Goal: Transaction & Acquisition: Purchase product/service

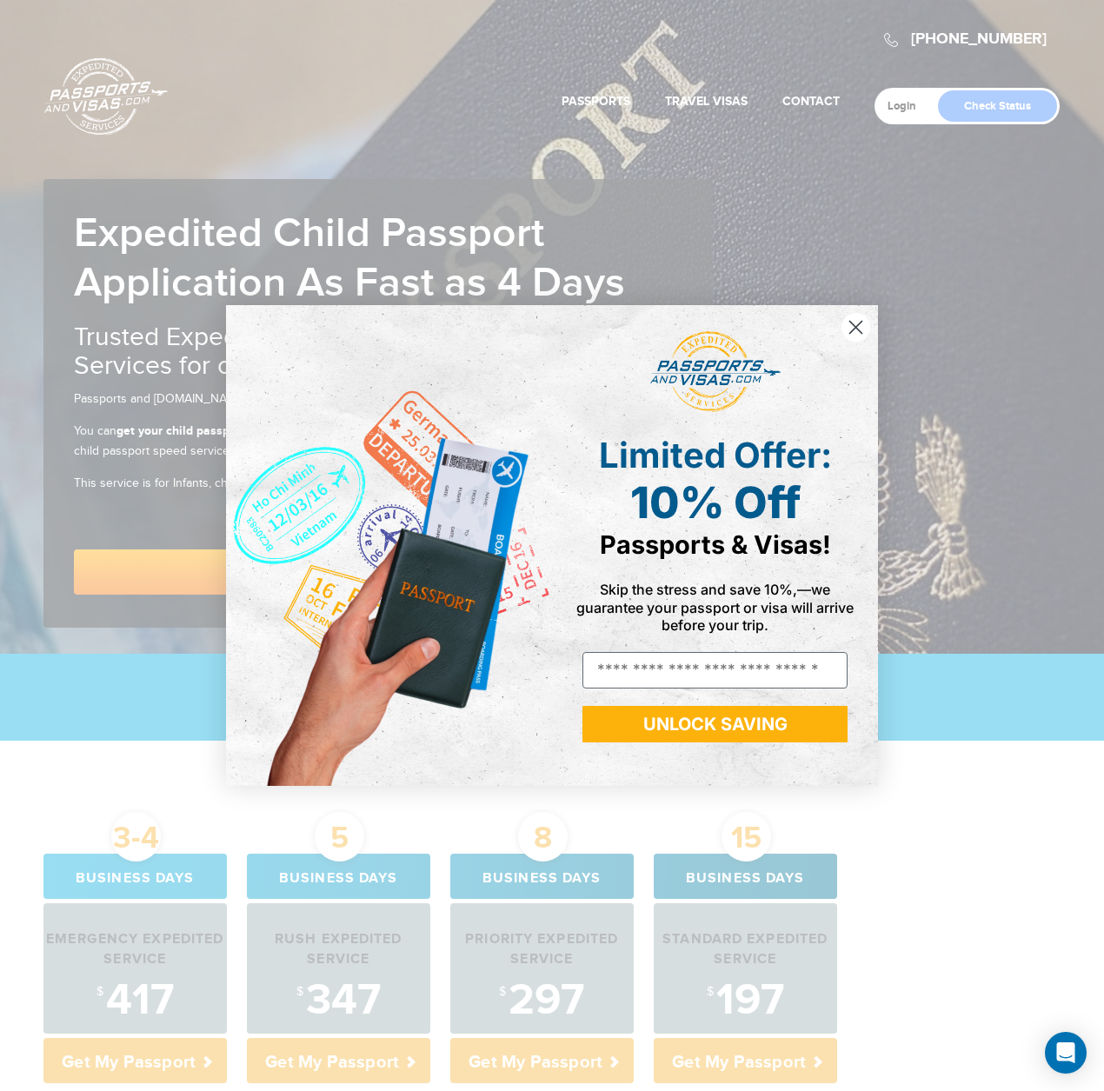
click at [858, 328] on circle "Close dialog" at bounding box center [855, 327] width 29 height 29
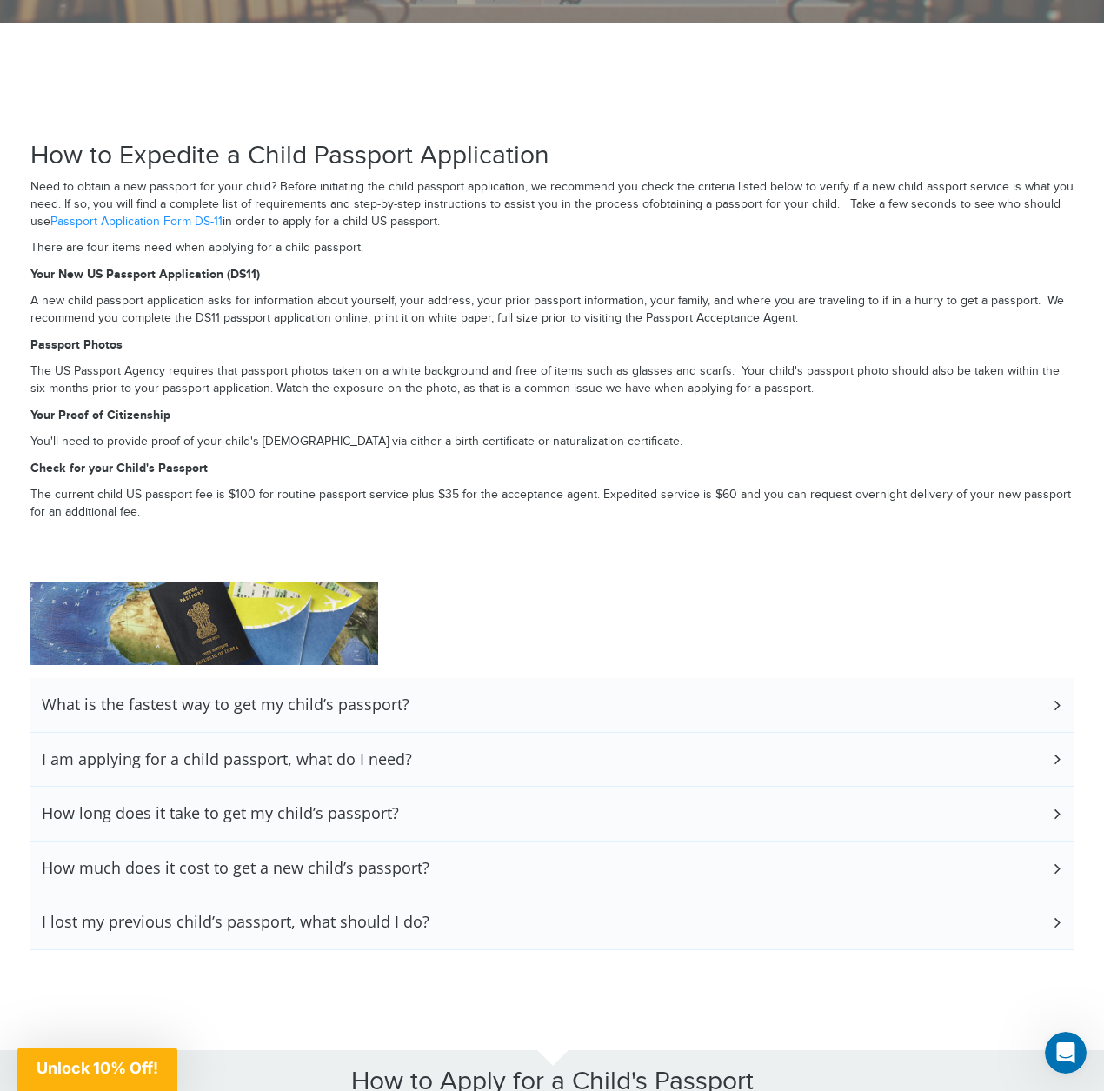
scroll to position [2521, 0]
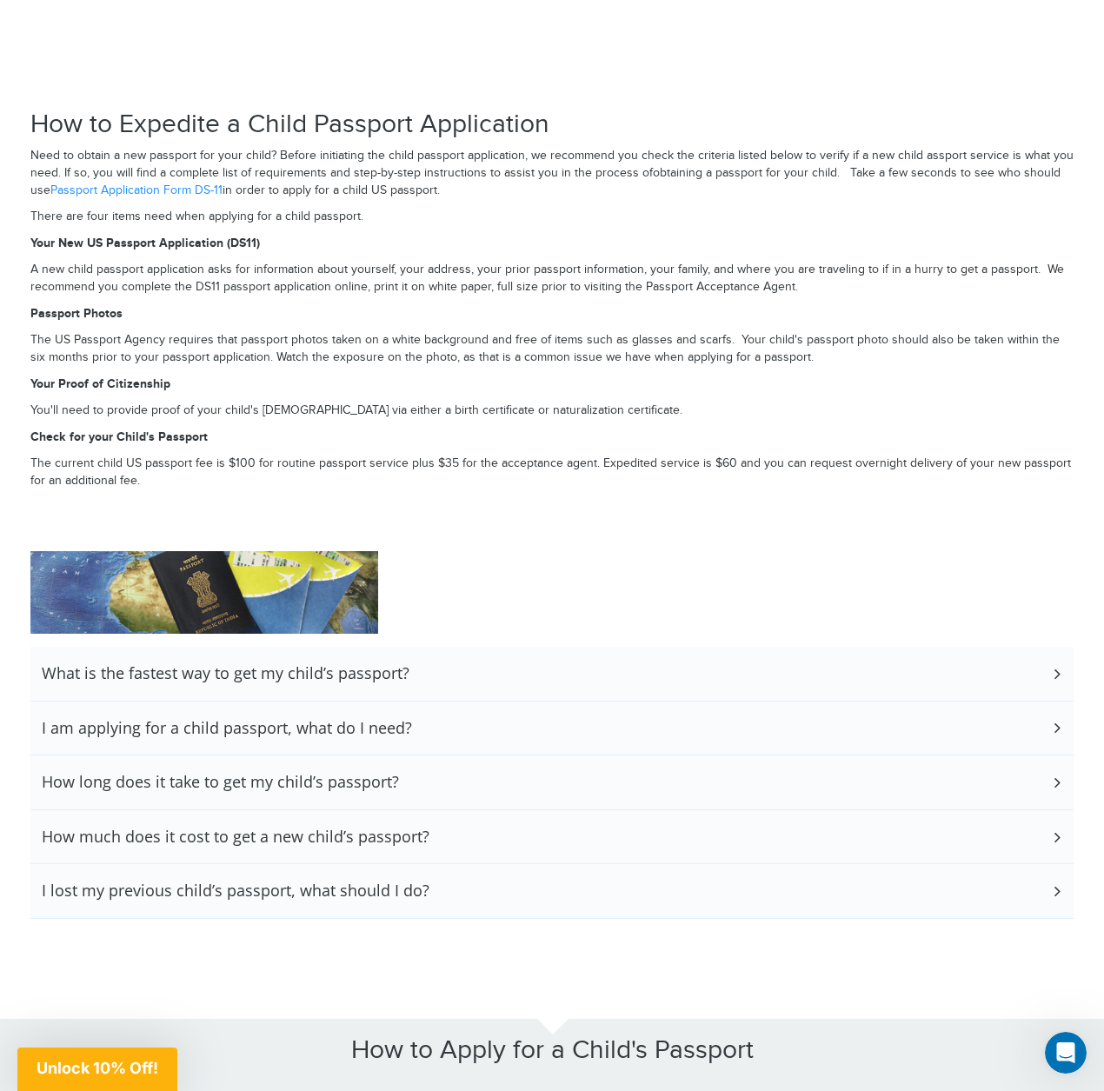
click at [368, 664] on h3 "What is the fastest way to get my child’s passport?" at bounding box center [226, 673] width 368 height 19
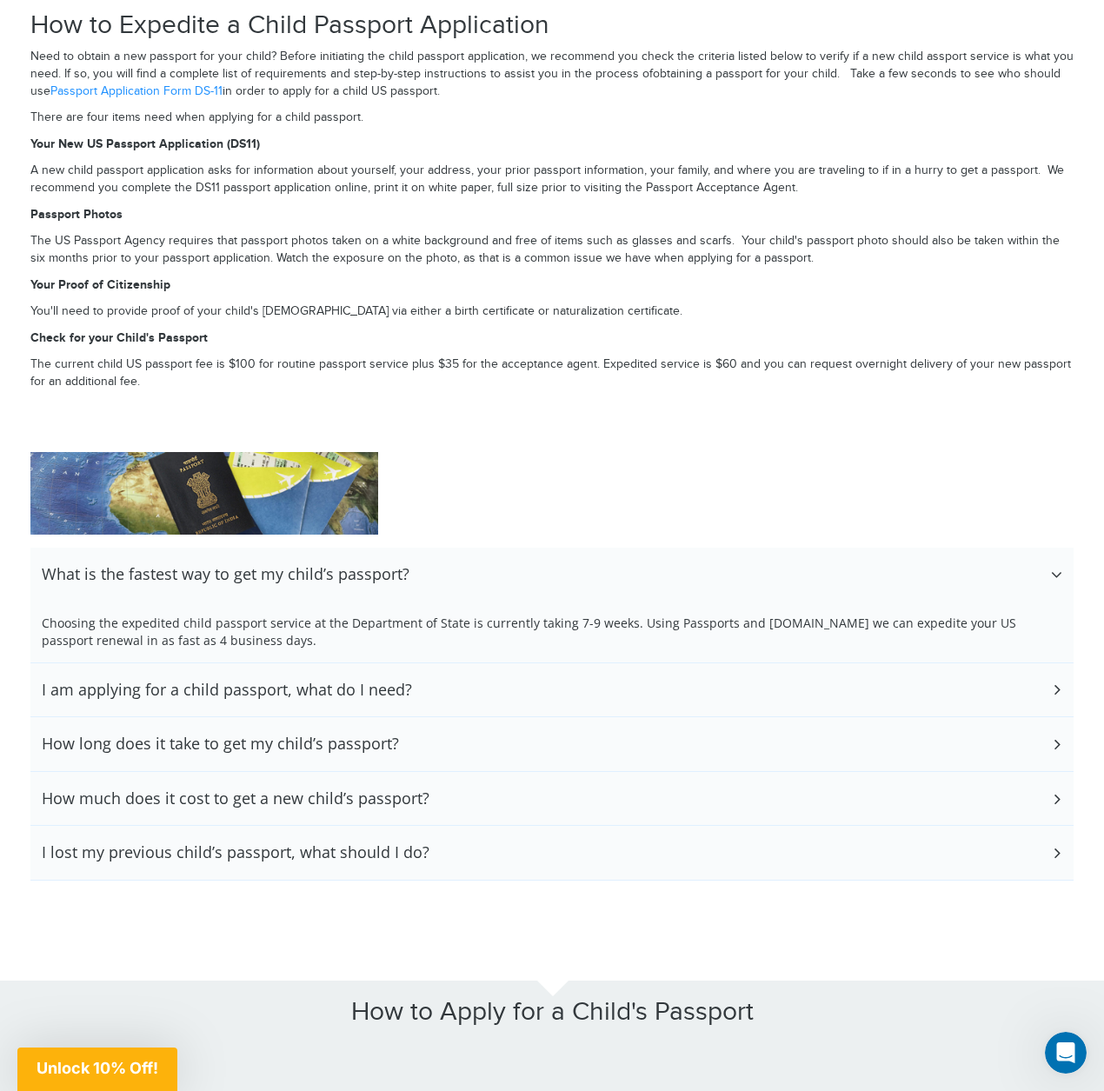
scroll to position [2628, 0]
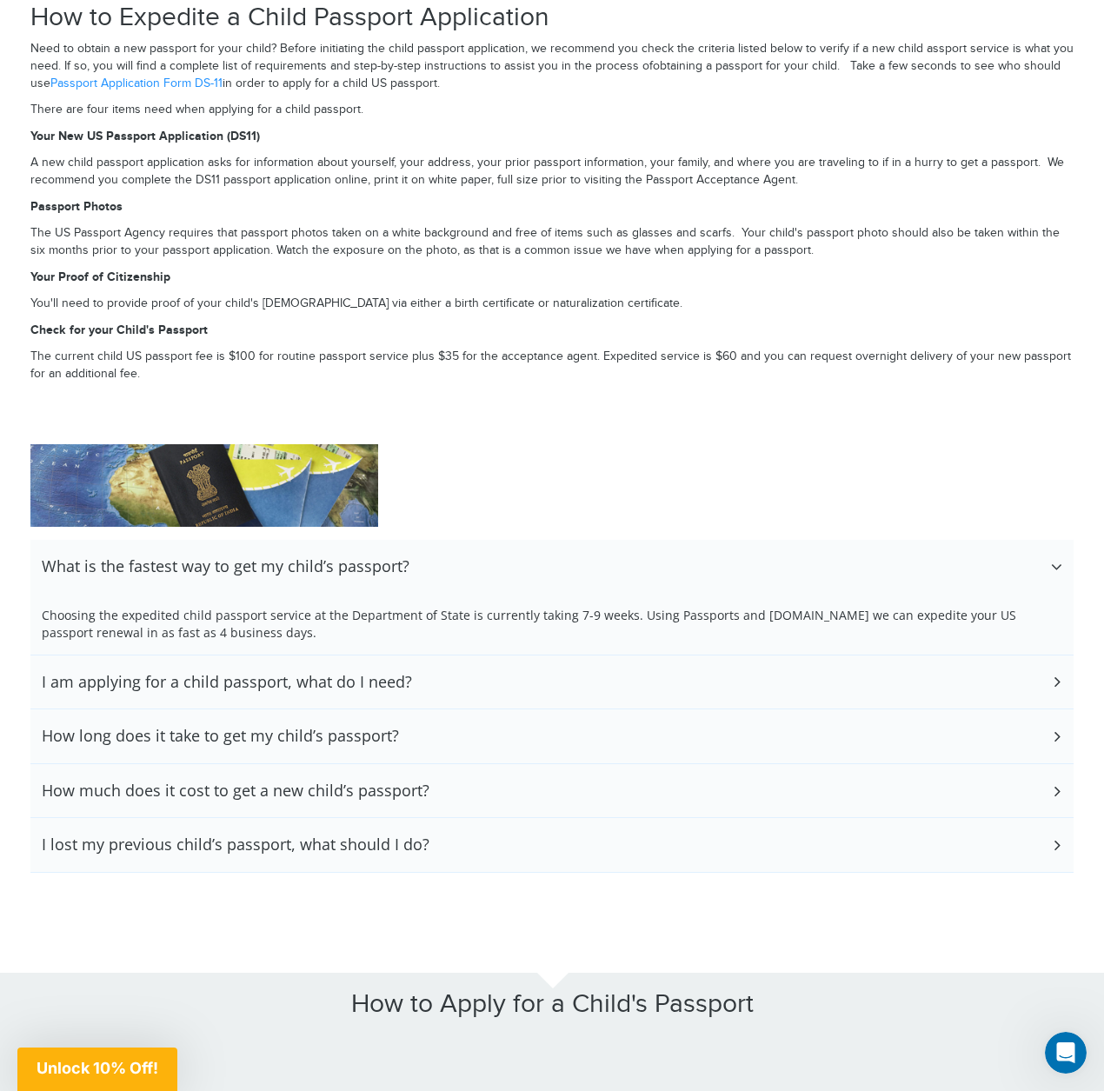
click at [434, 655] on div "I am applying for a child passport, what do I need?" at bounding box center [551, 682] width 1043 height 54
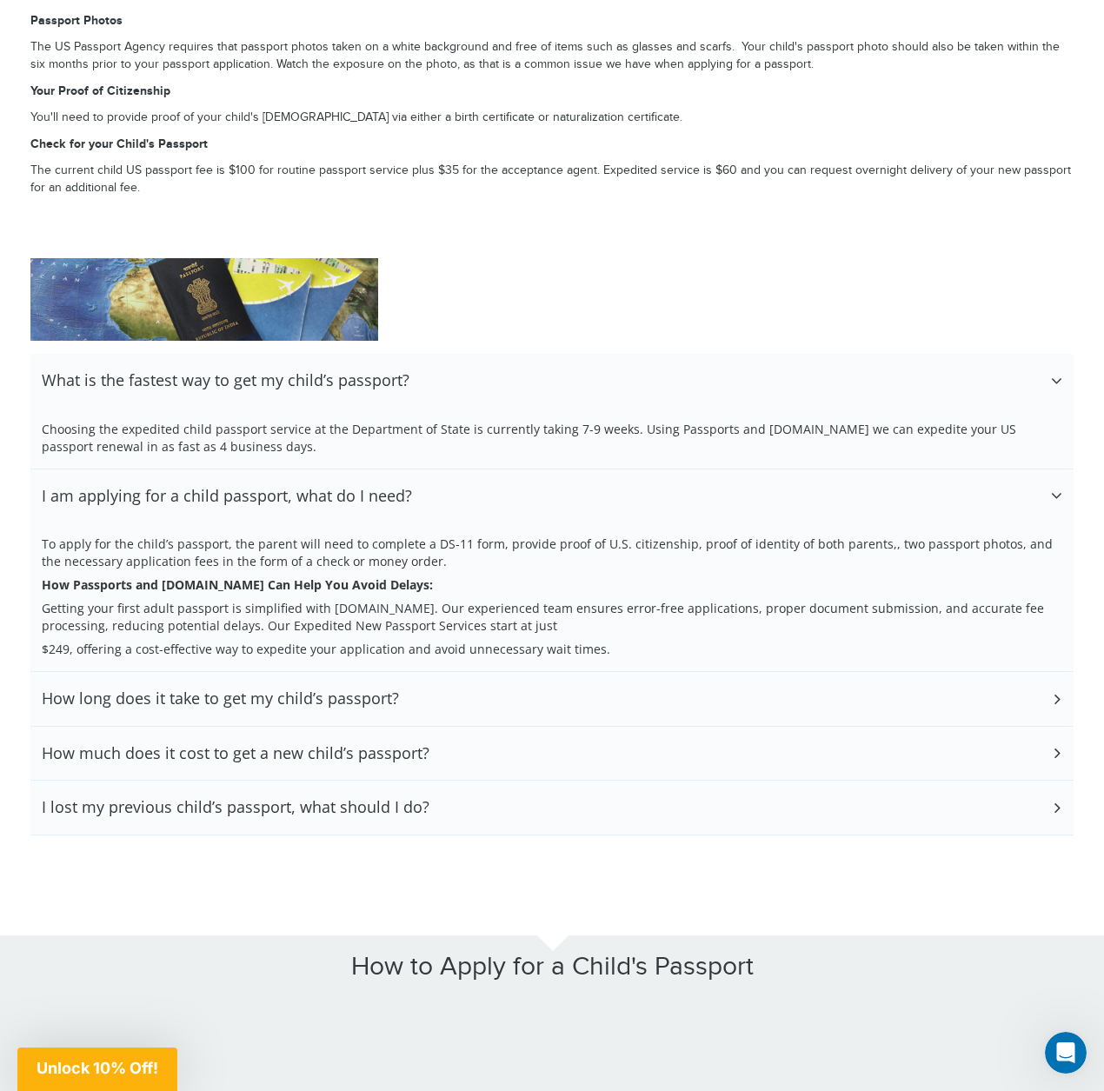
scroll to position [2814, 0]
click at [550, 671] on div "How long does it take to get my child’s passport?" at bounding box center [551, 698] width 1043 height 54
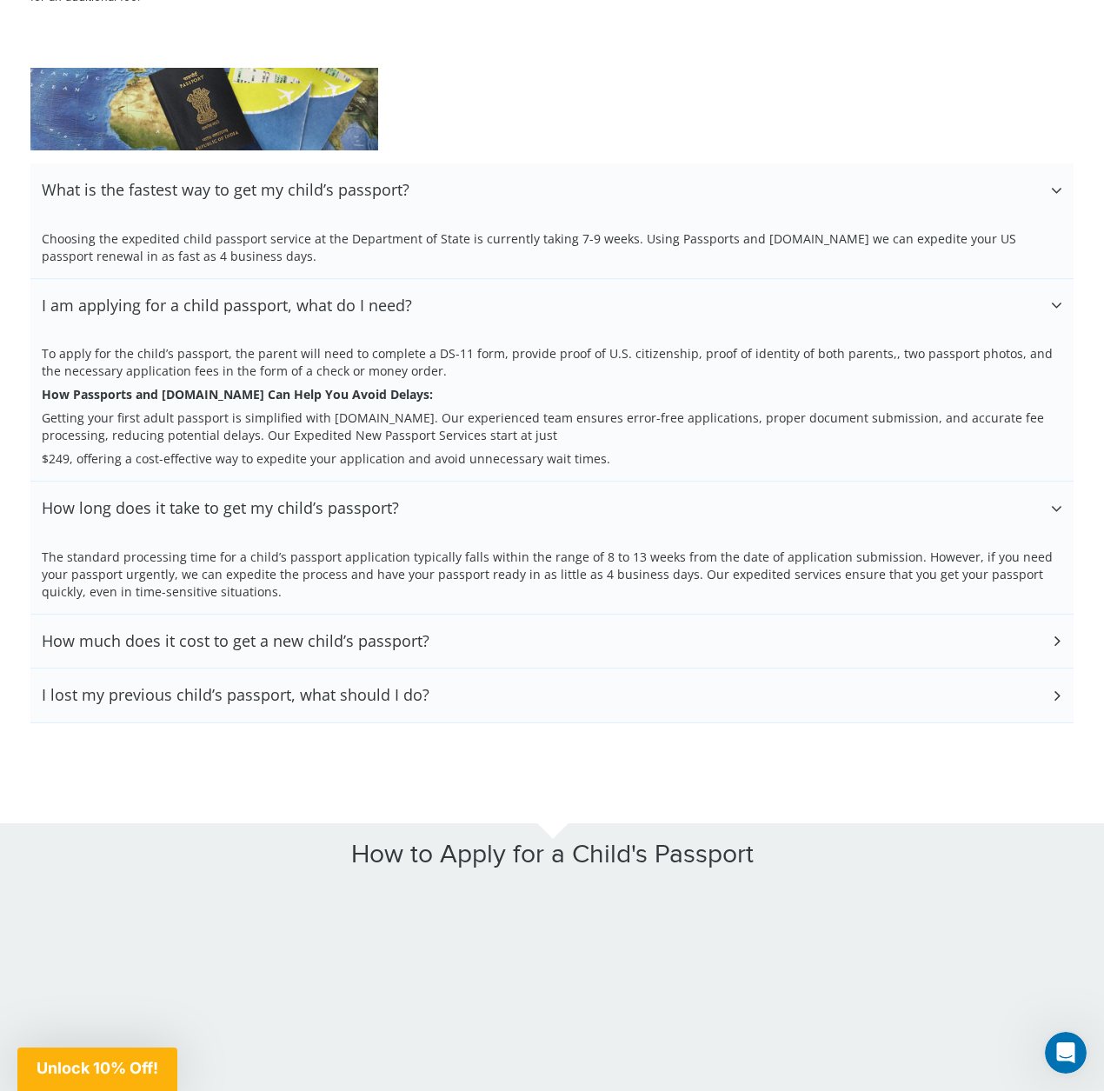
scroll to position [3006, 0]
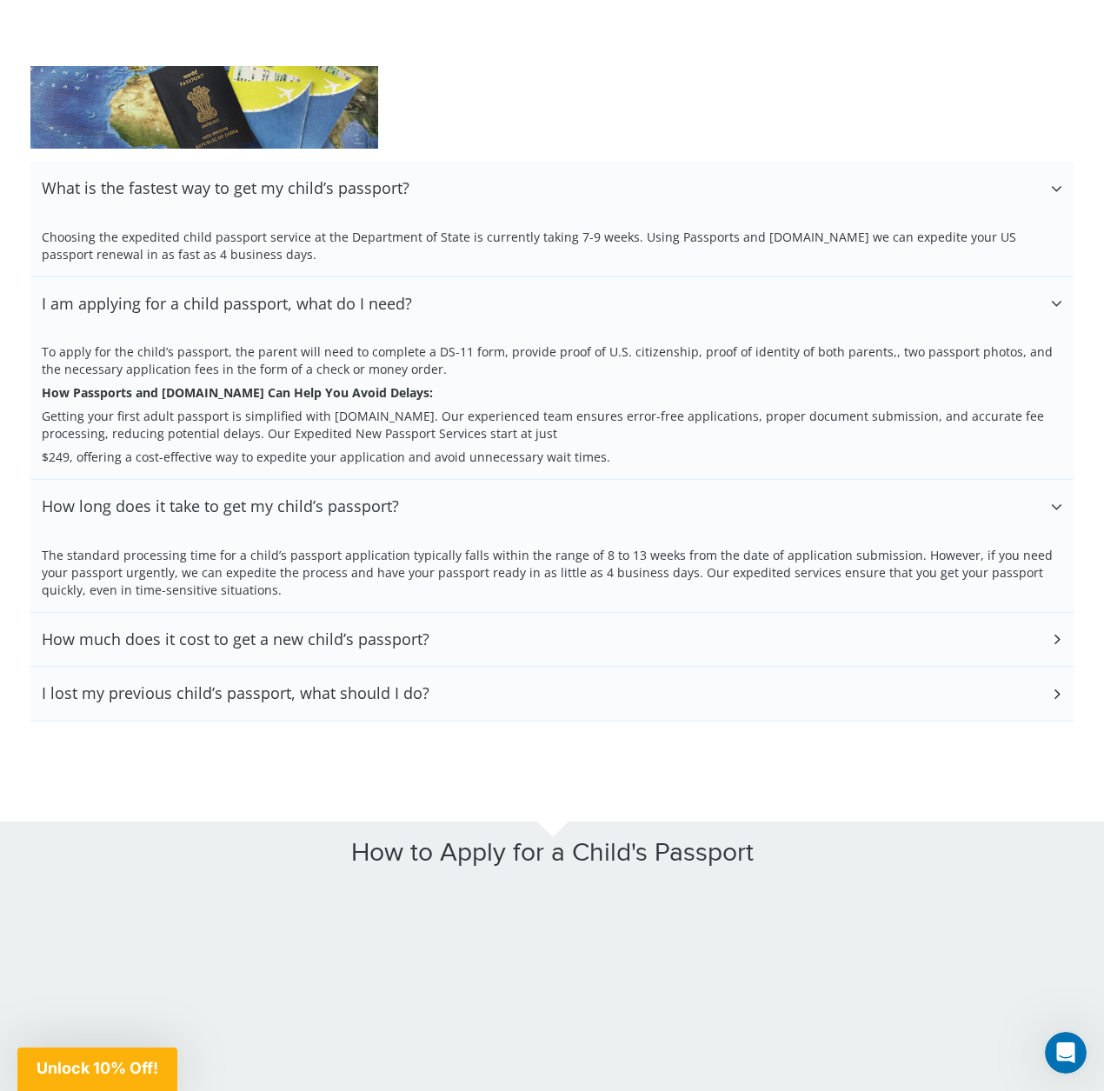
click at [559, 613] on div "How much does it cost to get a new child’s passport?" at bounding box center [551, 640] width 1043 height 54
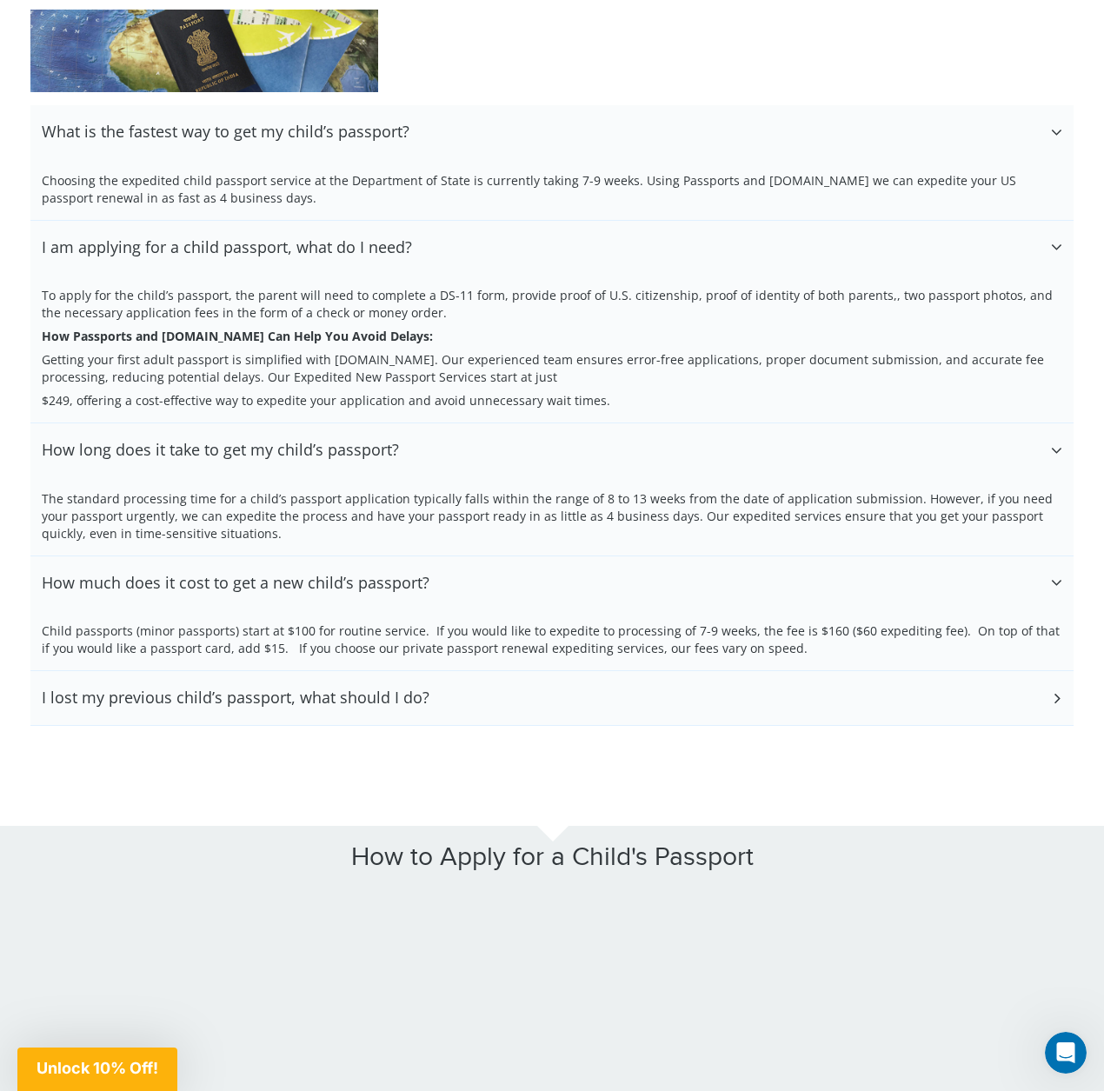
scroll to position [3064, 0]
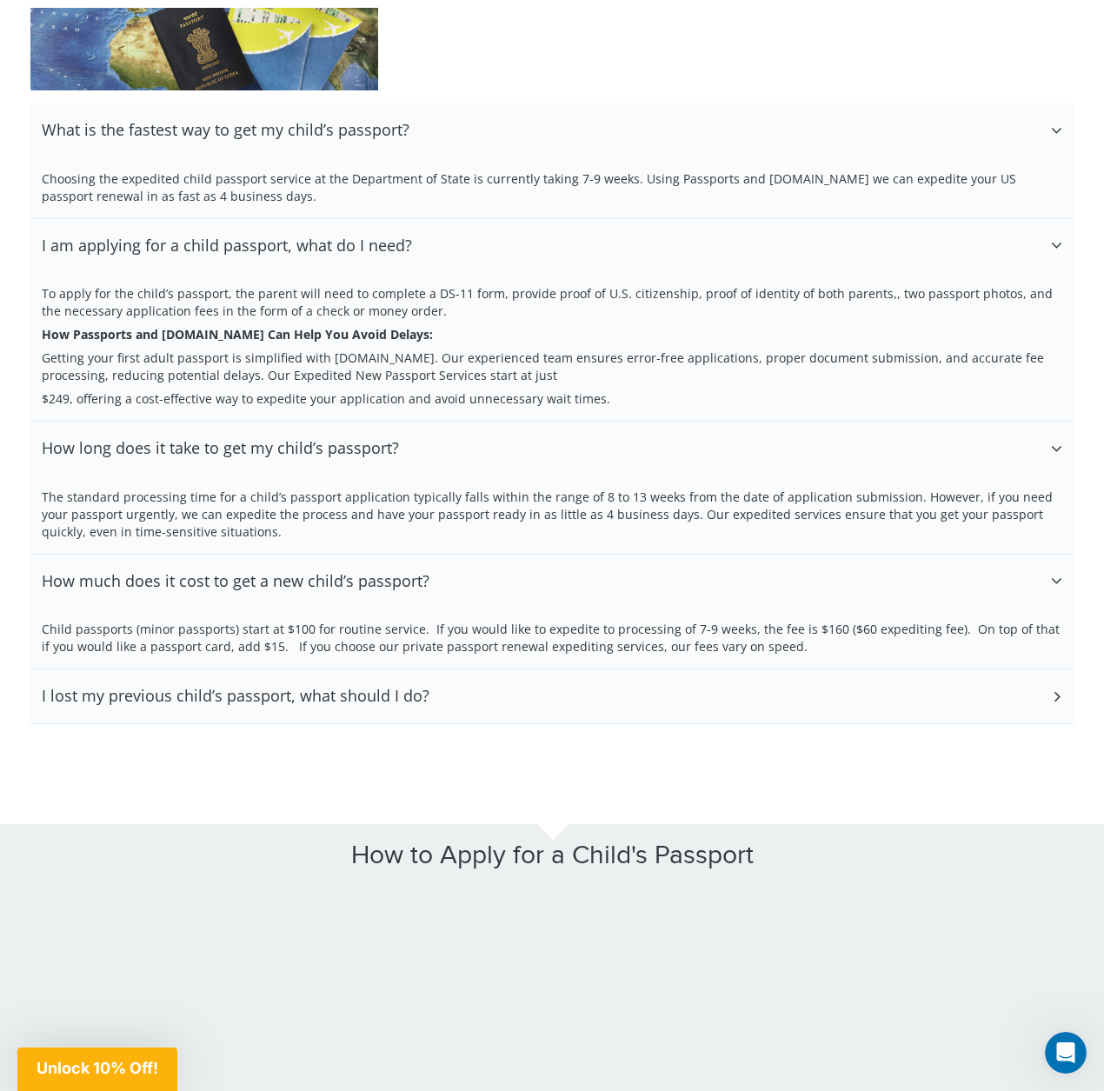
click at [474, 669] on div "I lost my previous child’s passport, what should I do?" at bounding box center [551, 696] width 1043 height 54
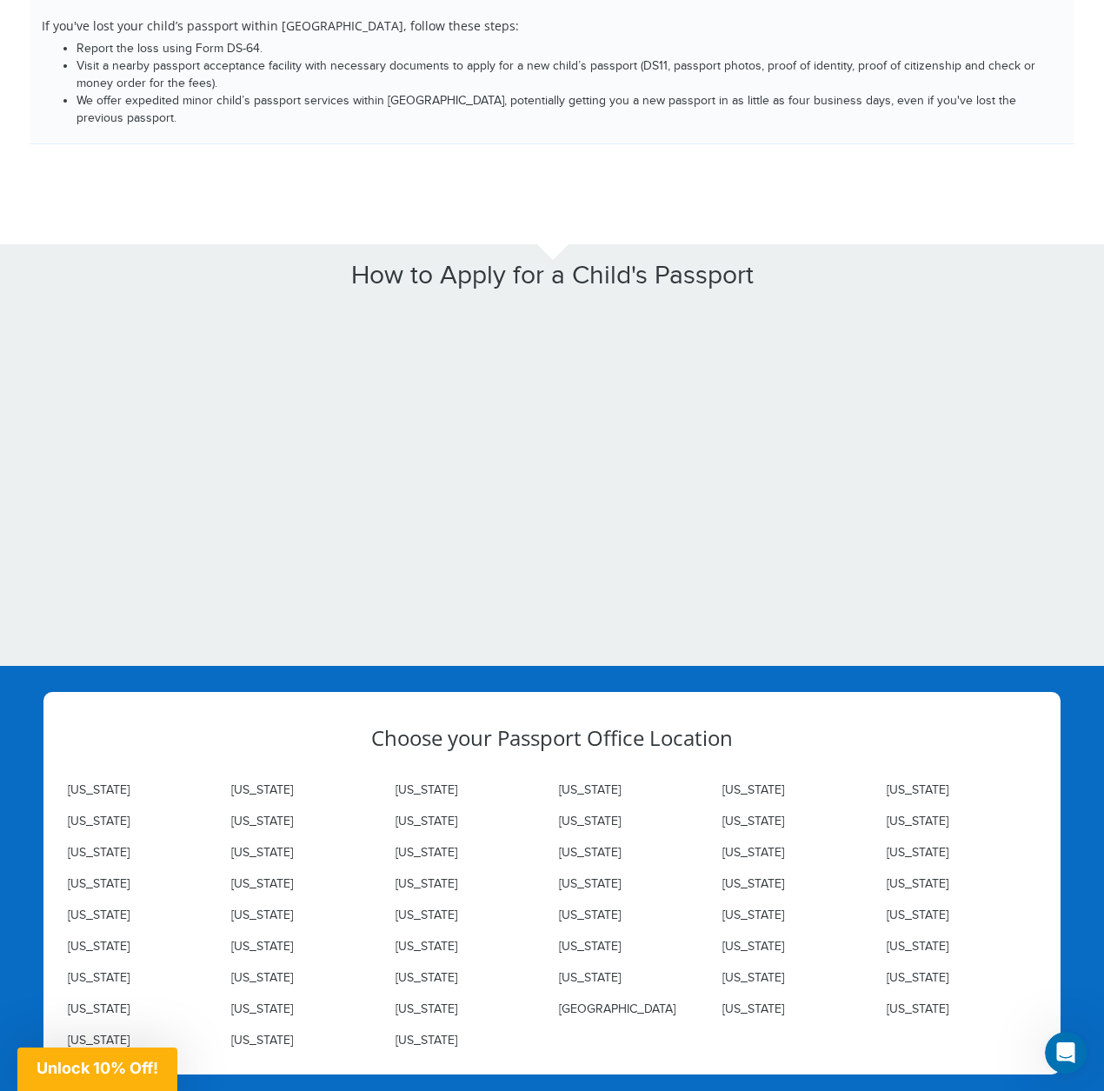
scroll to position [3784, 0]
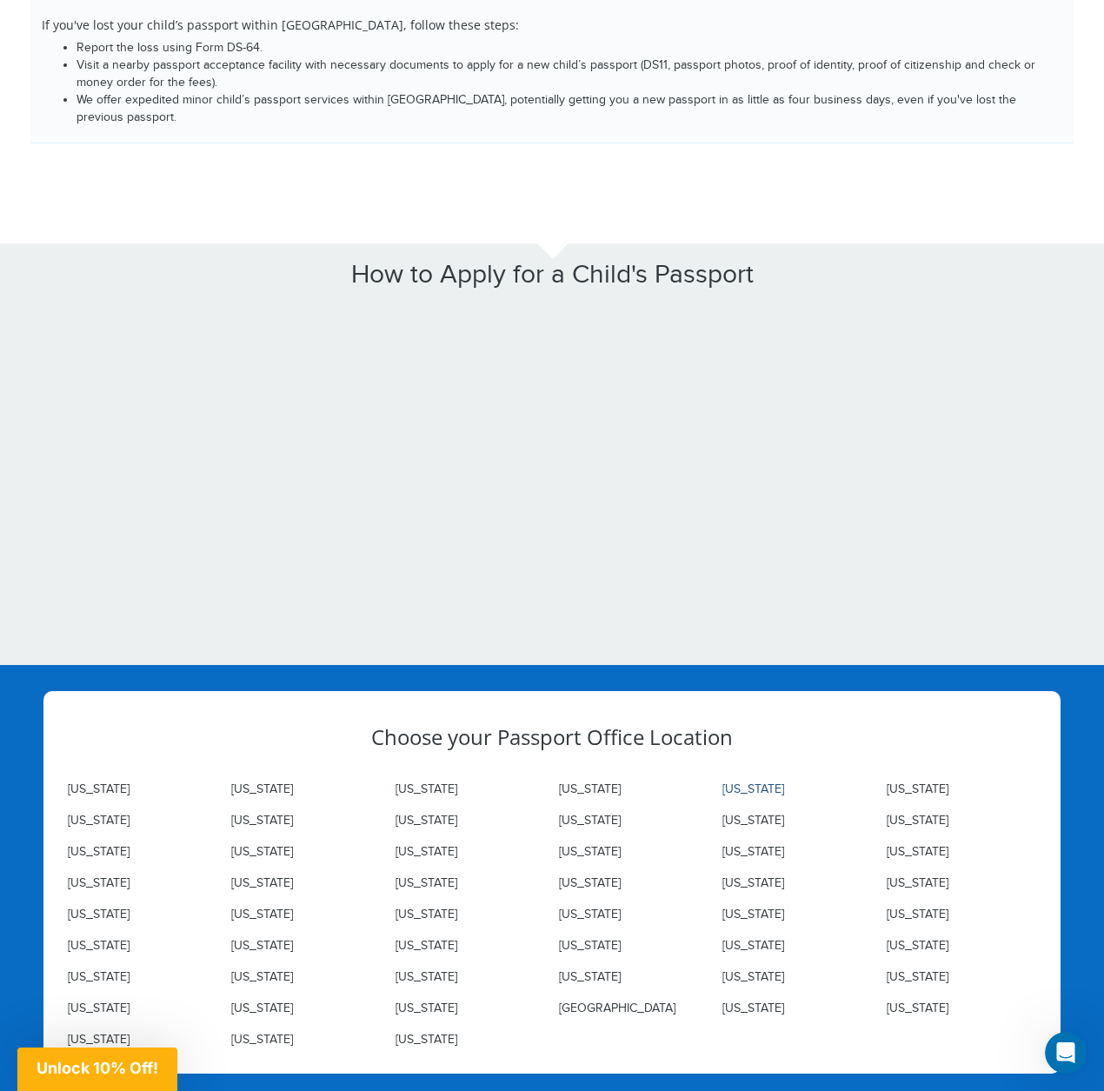
click at [751, 782] on link "California" at bounding box center [753, 789] width 62 height 14
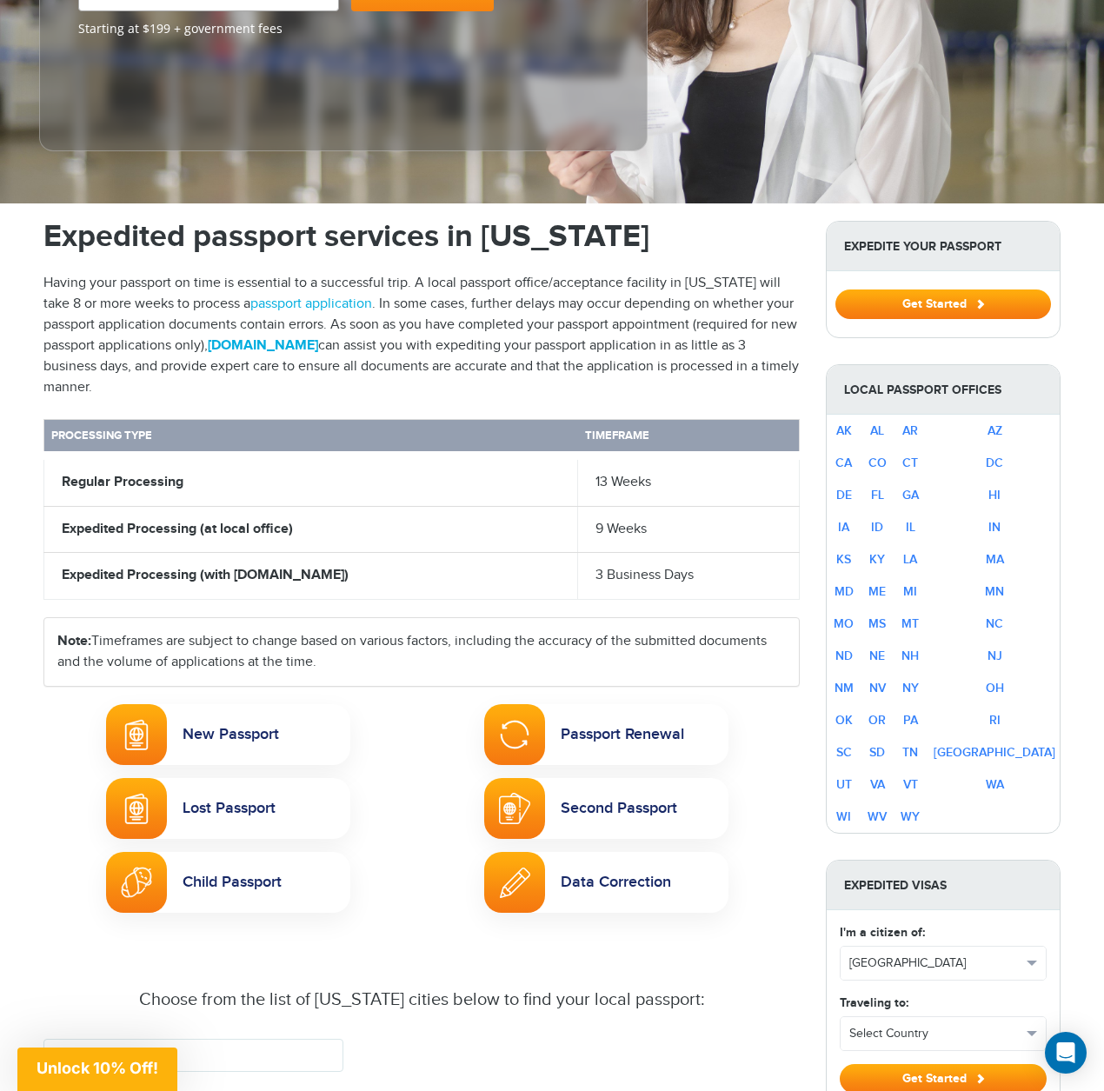
scroll to position [402, 0]
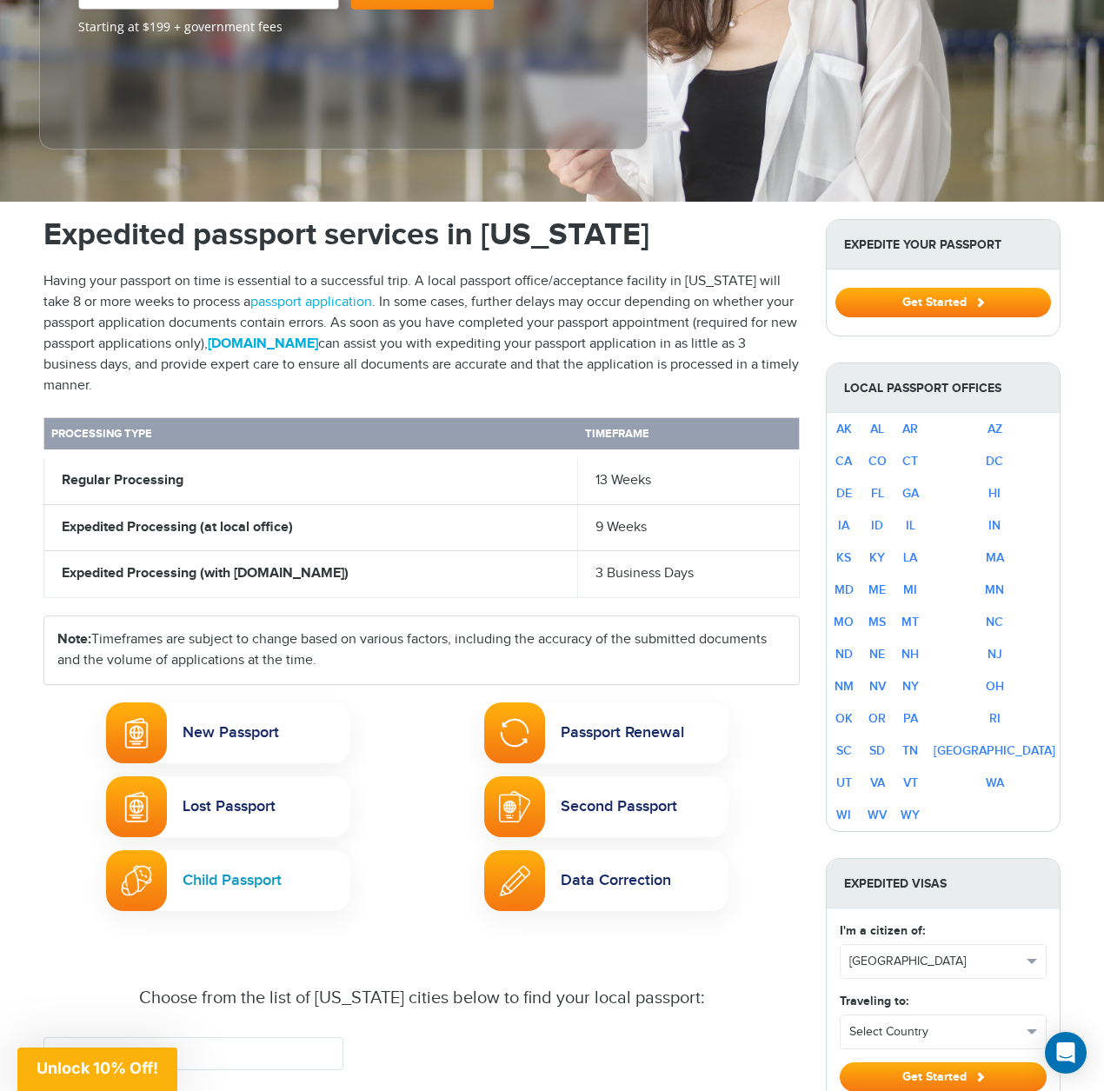
click at [238, 850] on link "Child Passport" at bounding box center [228, 880] width 244 height 61
click at [852, 454] on link "CA" at bounding box center [843, 461] width 17 height 15
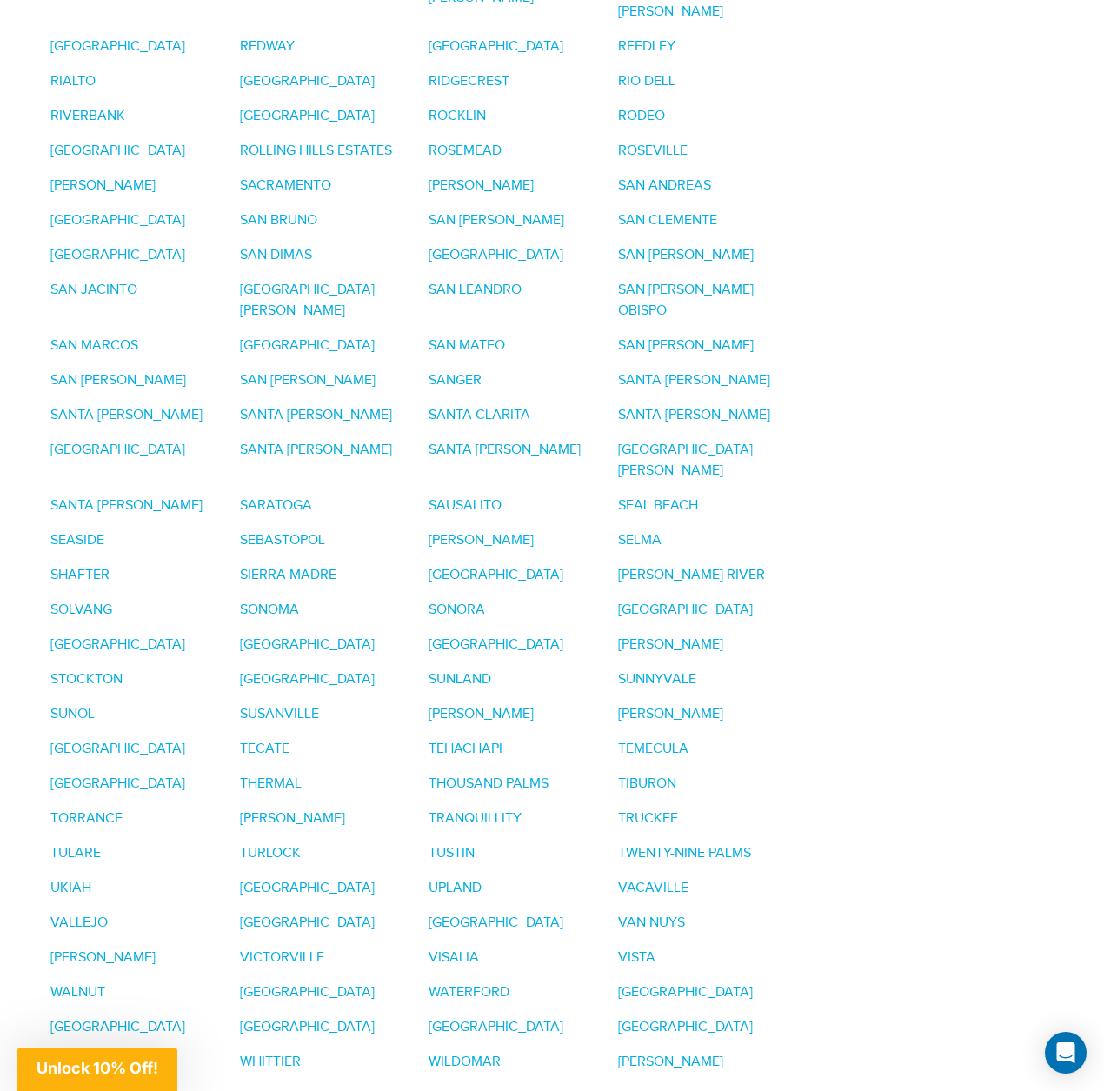
scroll to position [4073, 0]
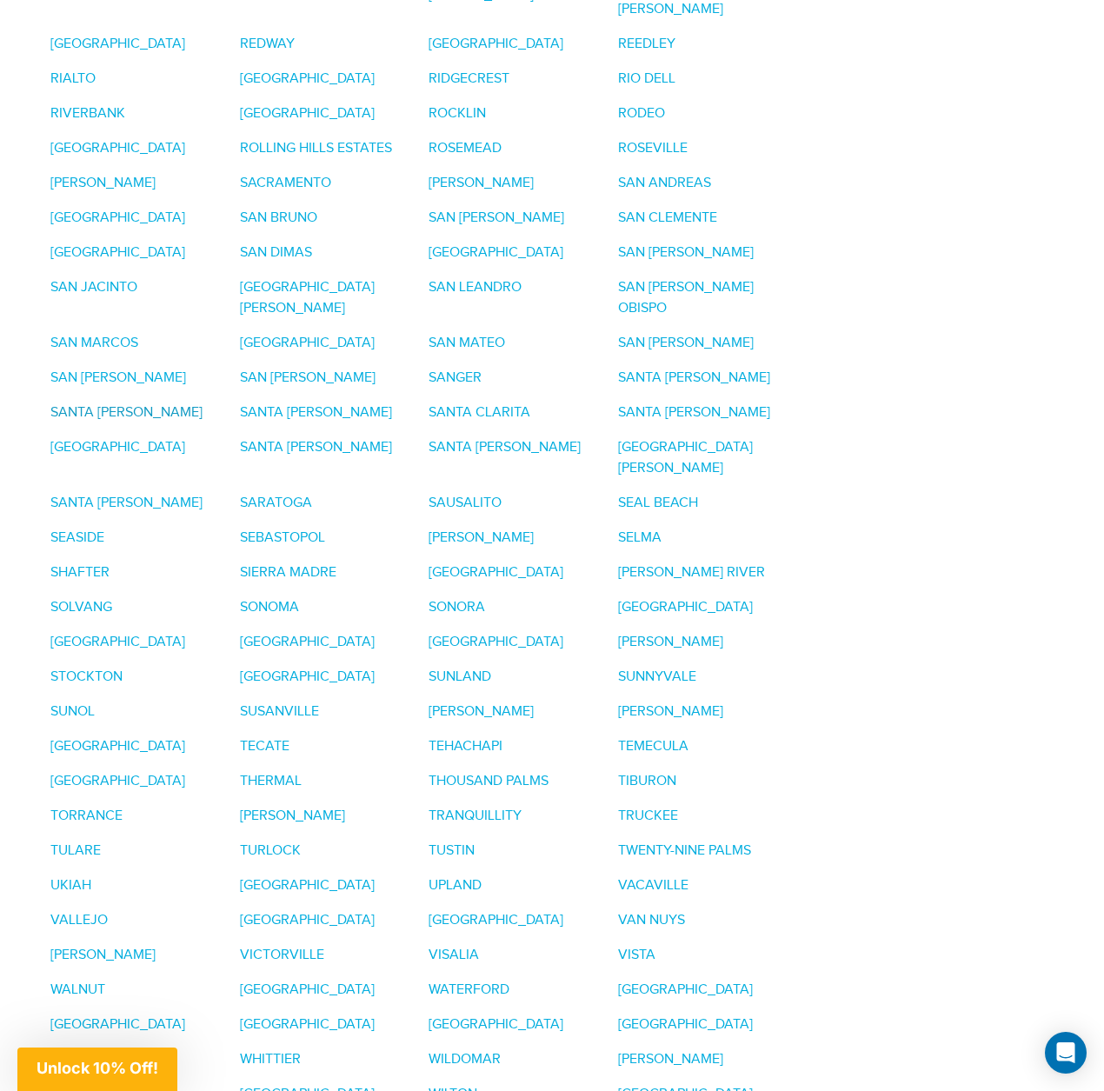
click at [203, 404] on link "SANTA BARBARA" at bounding box center [126, 412] width 152 height 17
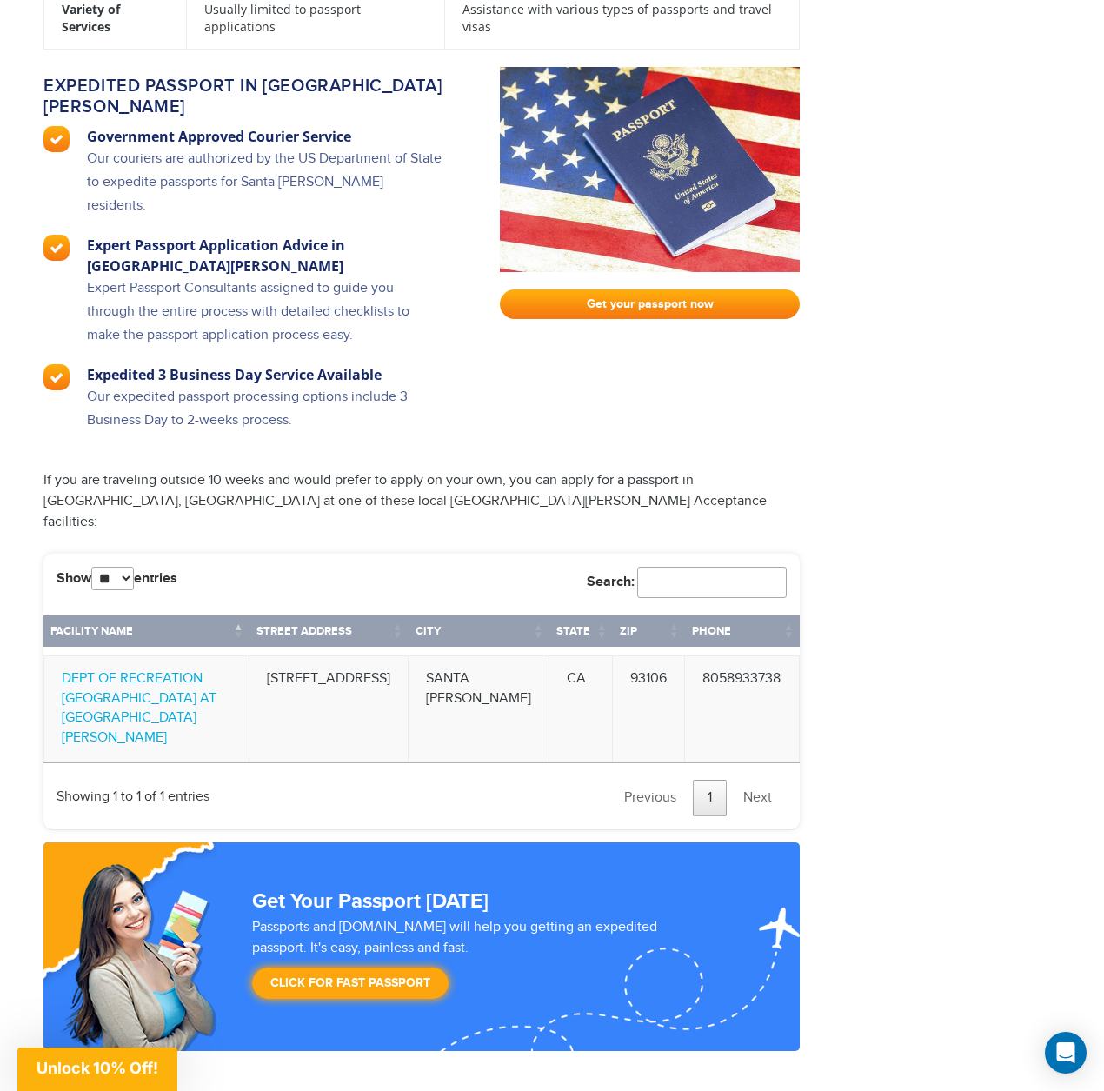
scroll to position [3095, 0]
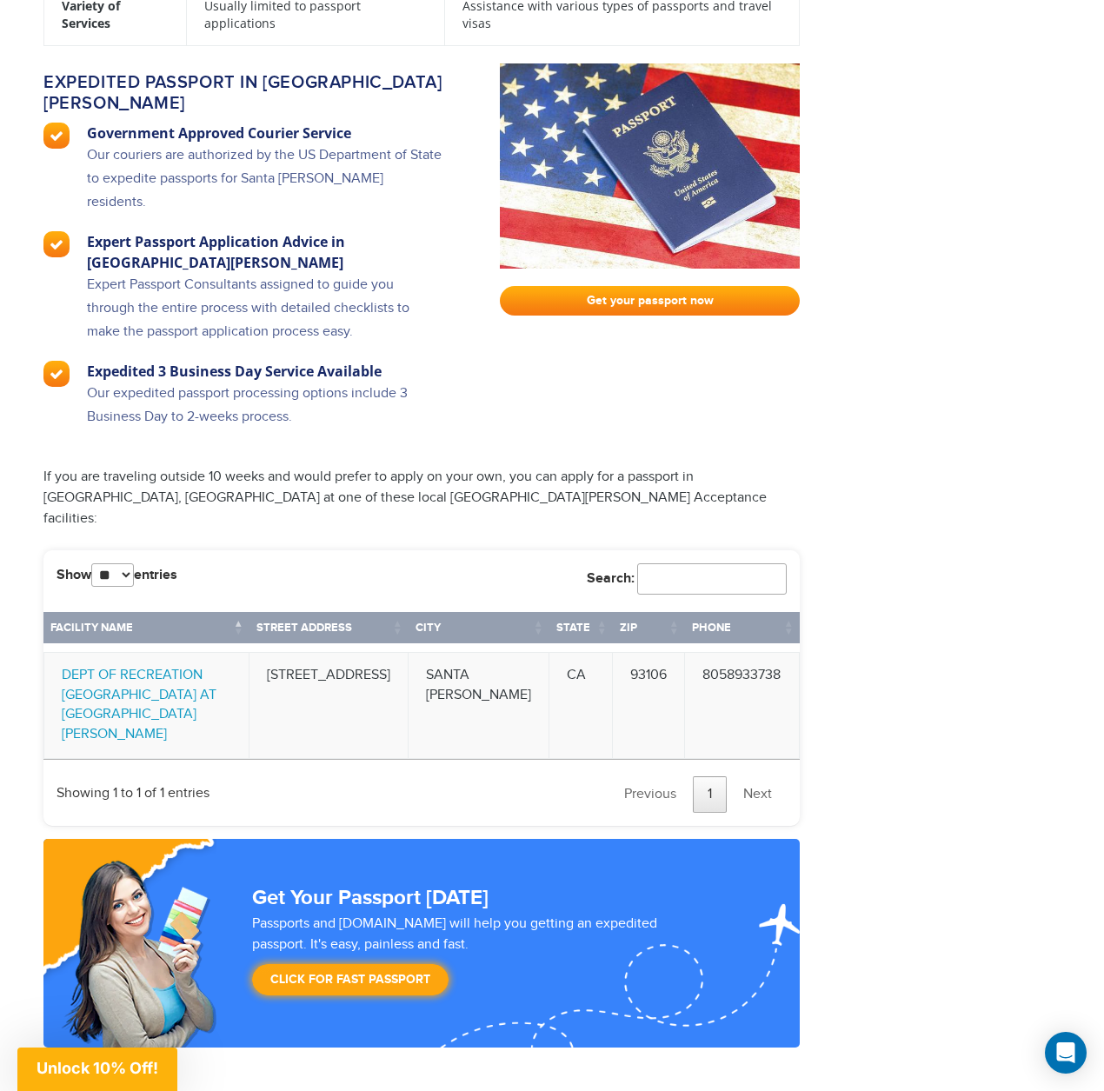
click at [156, 667] on link "DEPT OF RECREATION UNIV OF CA AT STA BARB" at bounding box center [139, 705] width 155 height 76
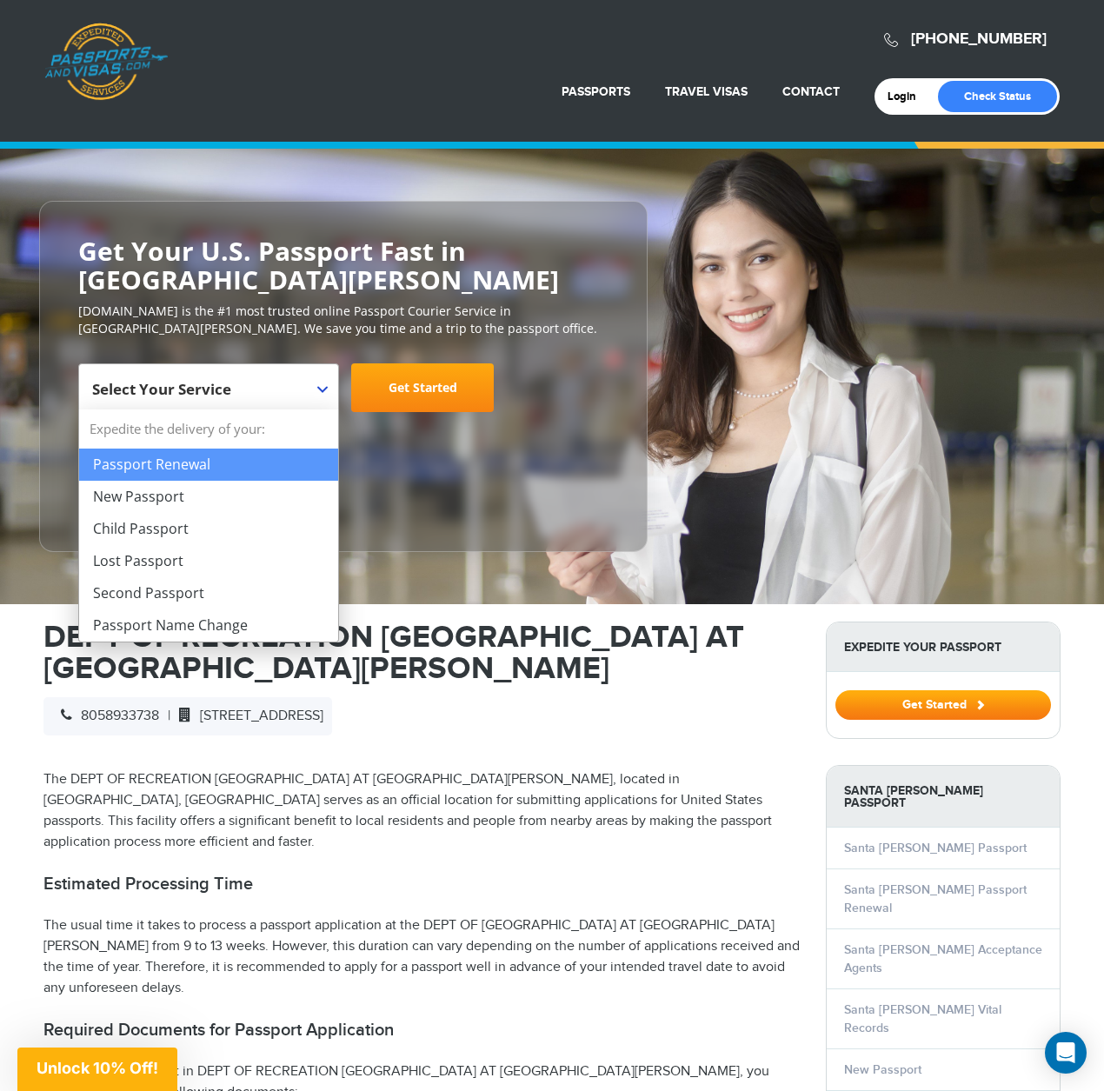
click at [311, 385] on span "Select Your Service" at bounding box center [206, 394] width 229 height 49
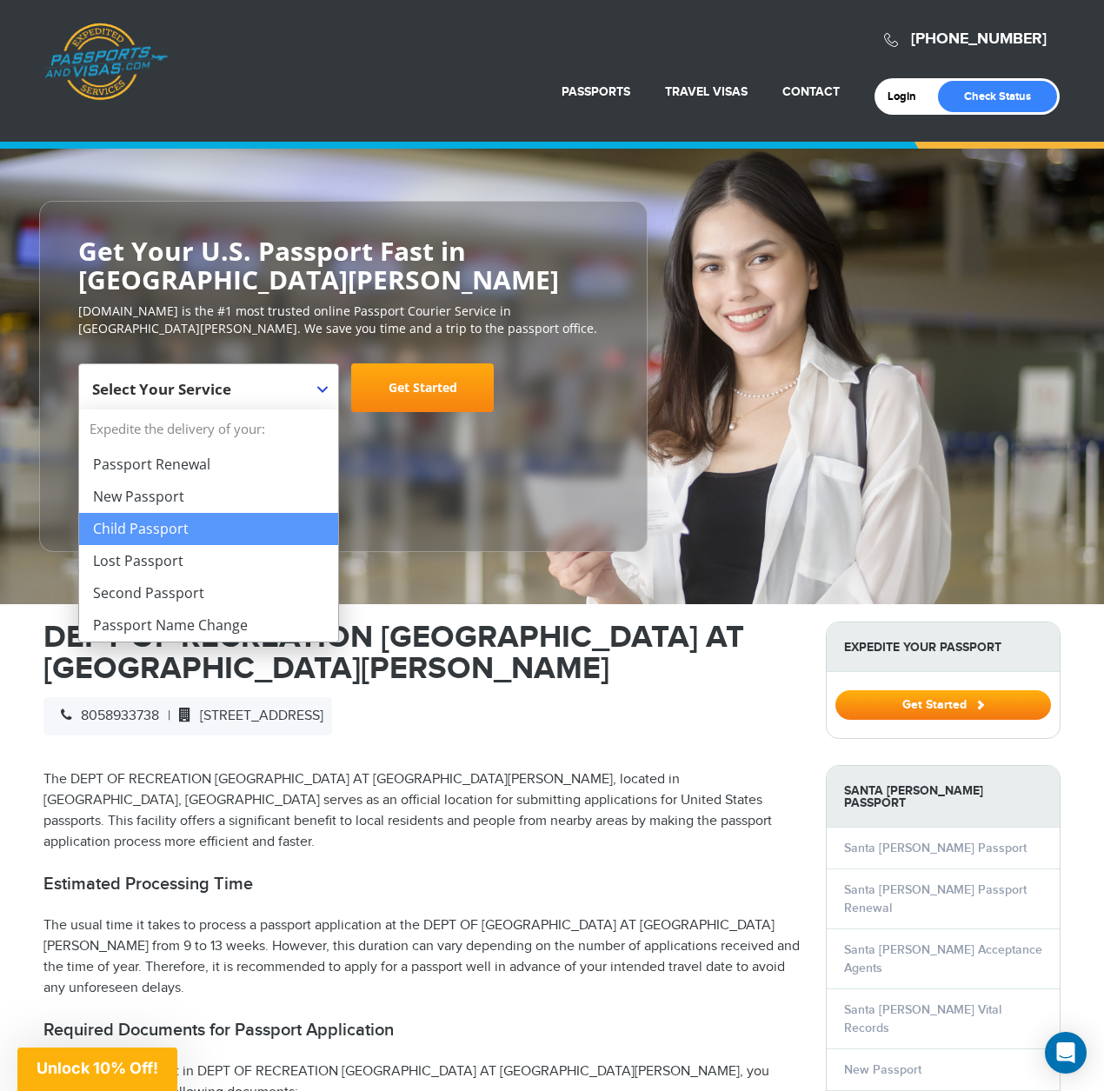
select select "**********"
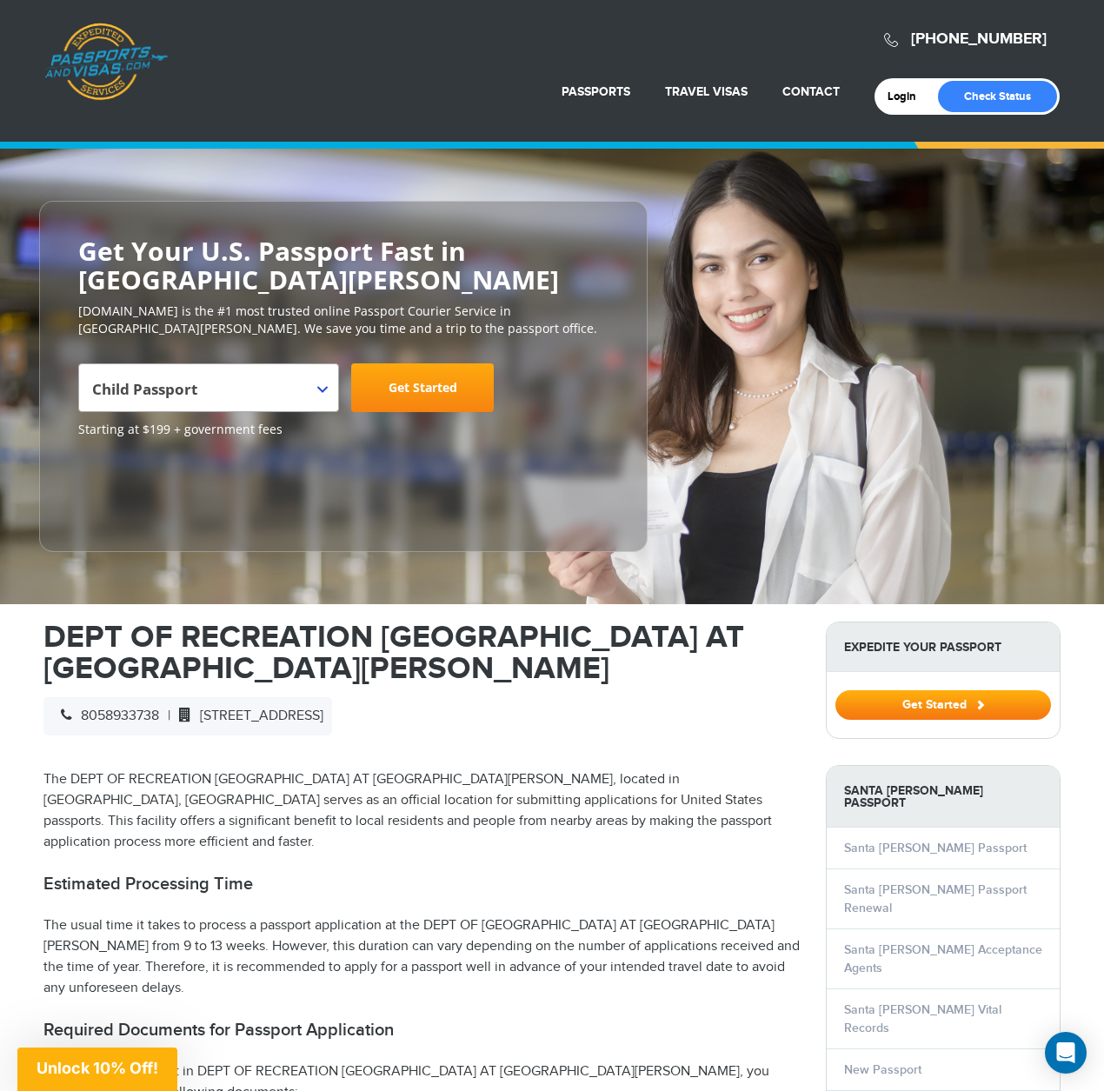
click at [422, 396] on link "Get Started" at bounding box center [422, 387] width 143 height 49
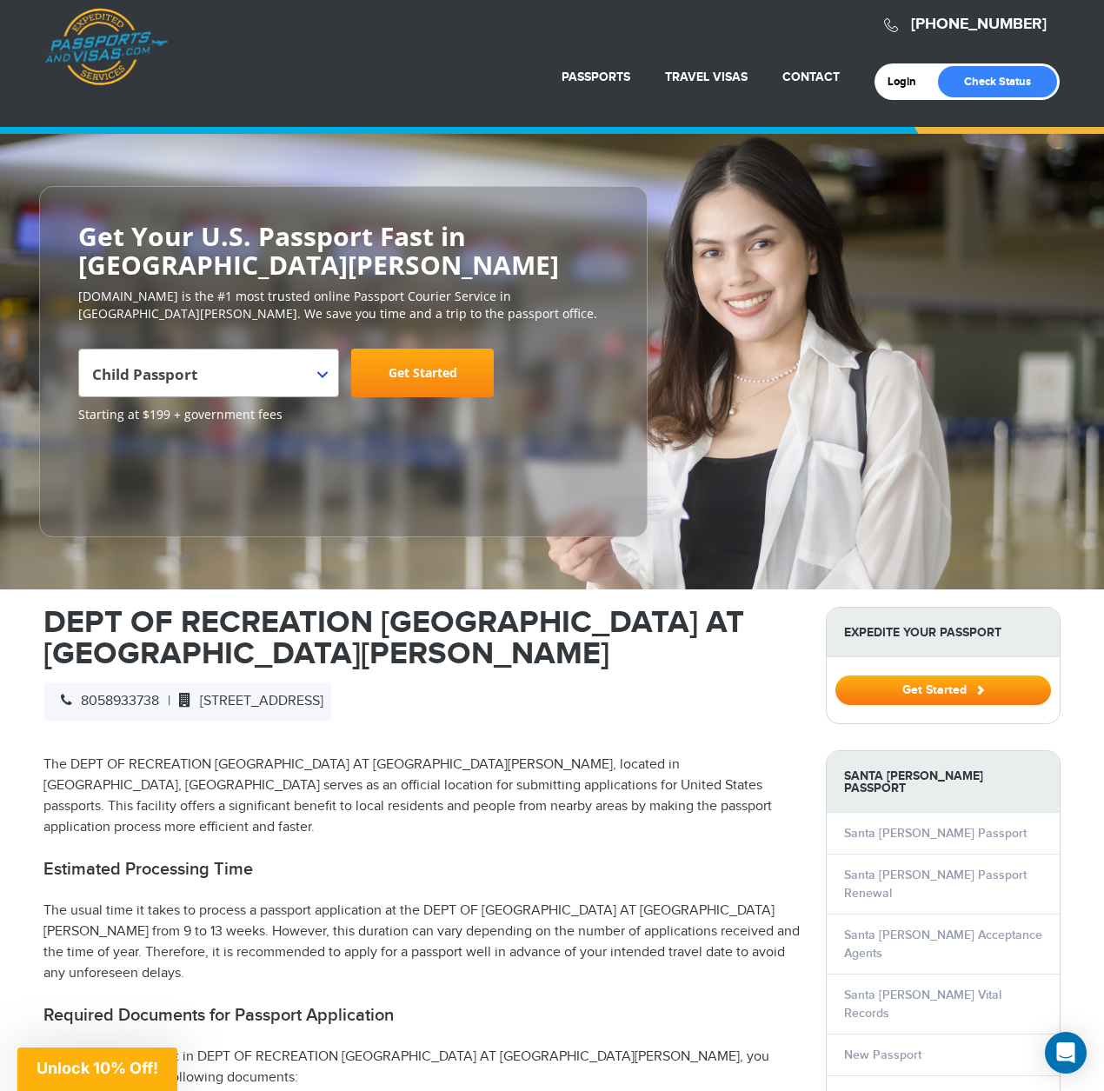
scroll to position [6, 0]
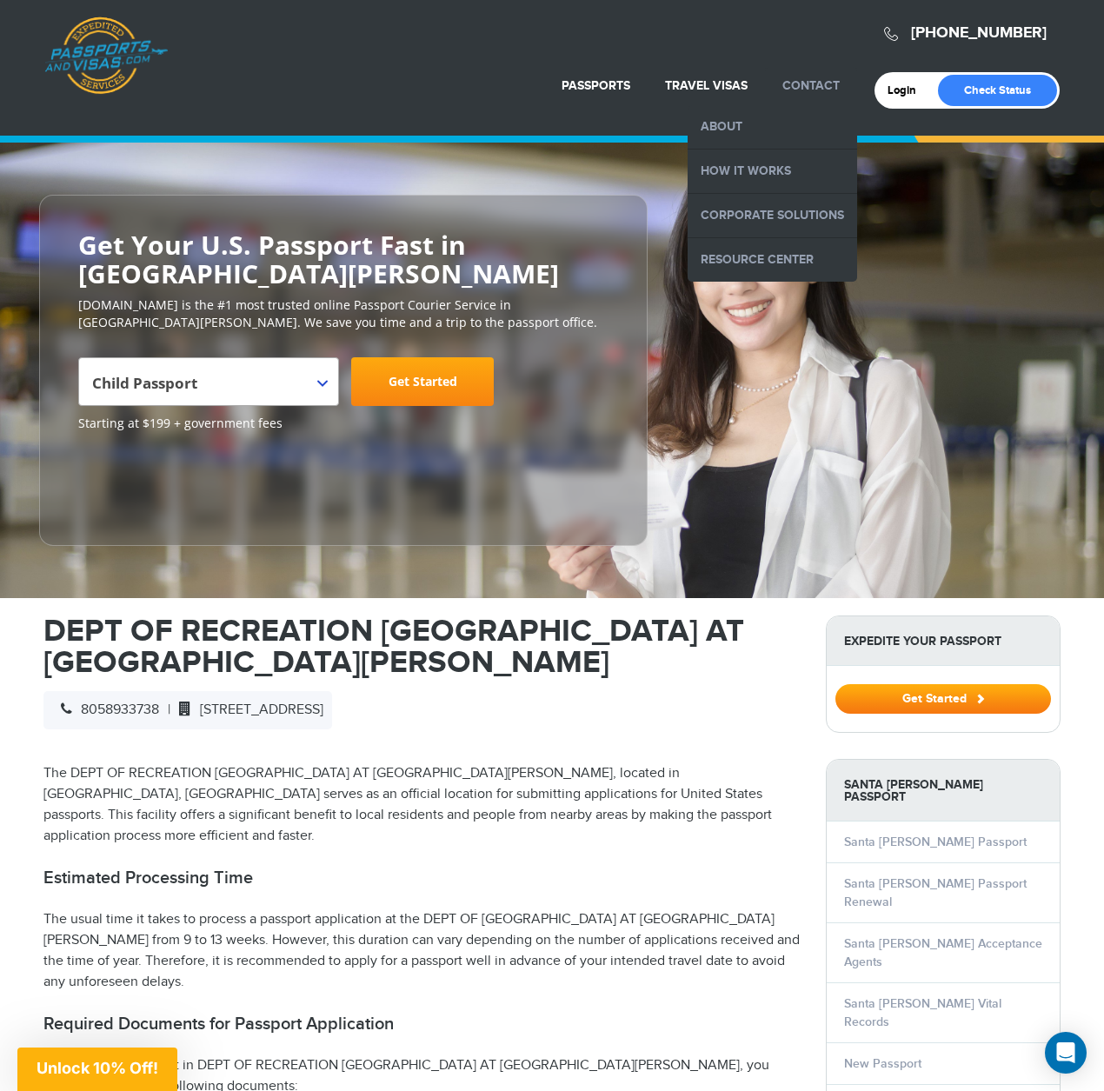
click at [811, 90] on link "Contact" at bounding box center [810, 85] width 57 height 15
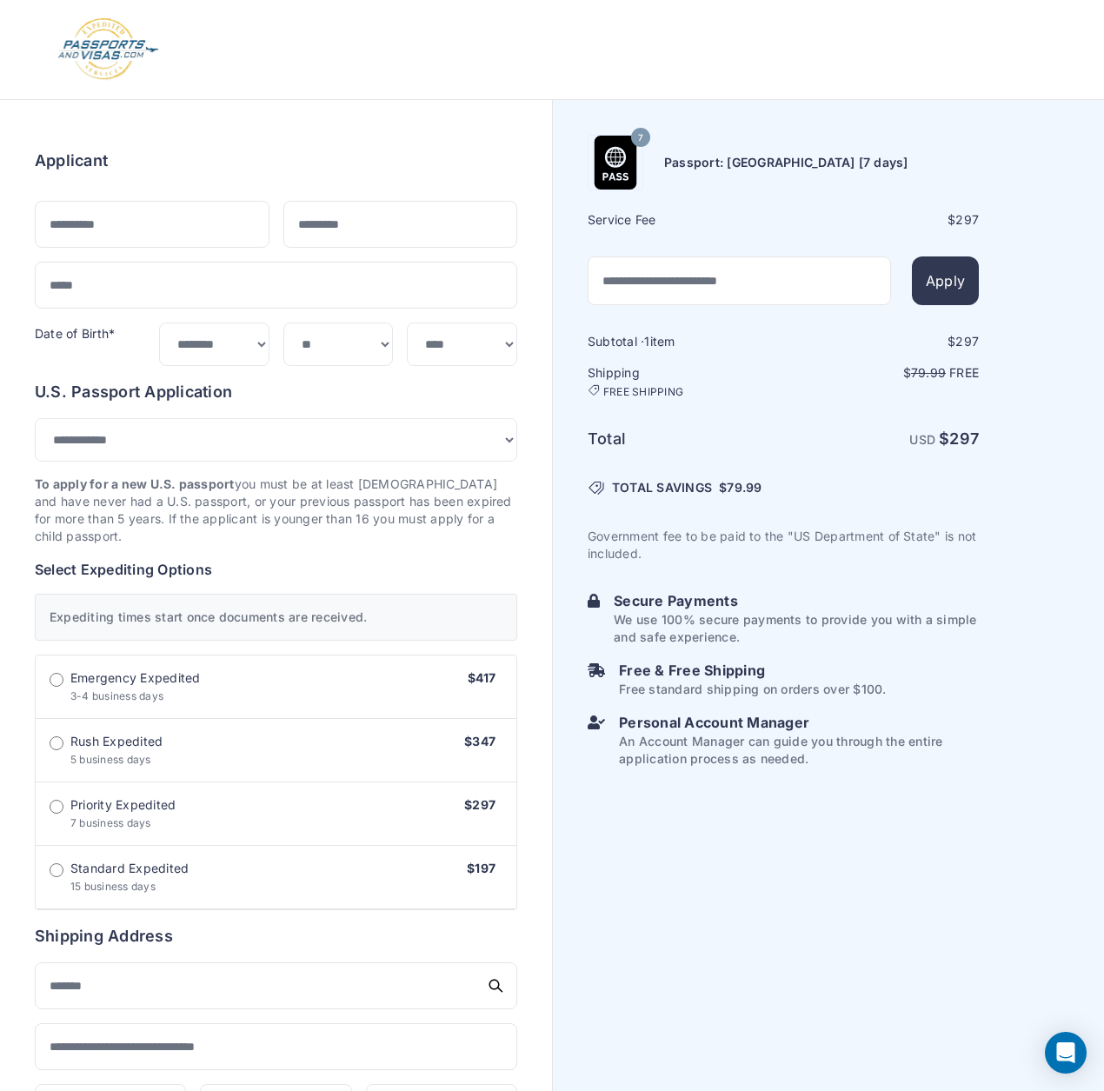
select select "***"
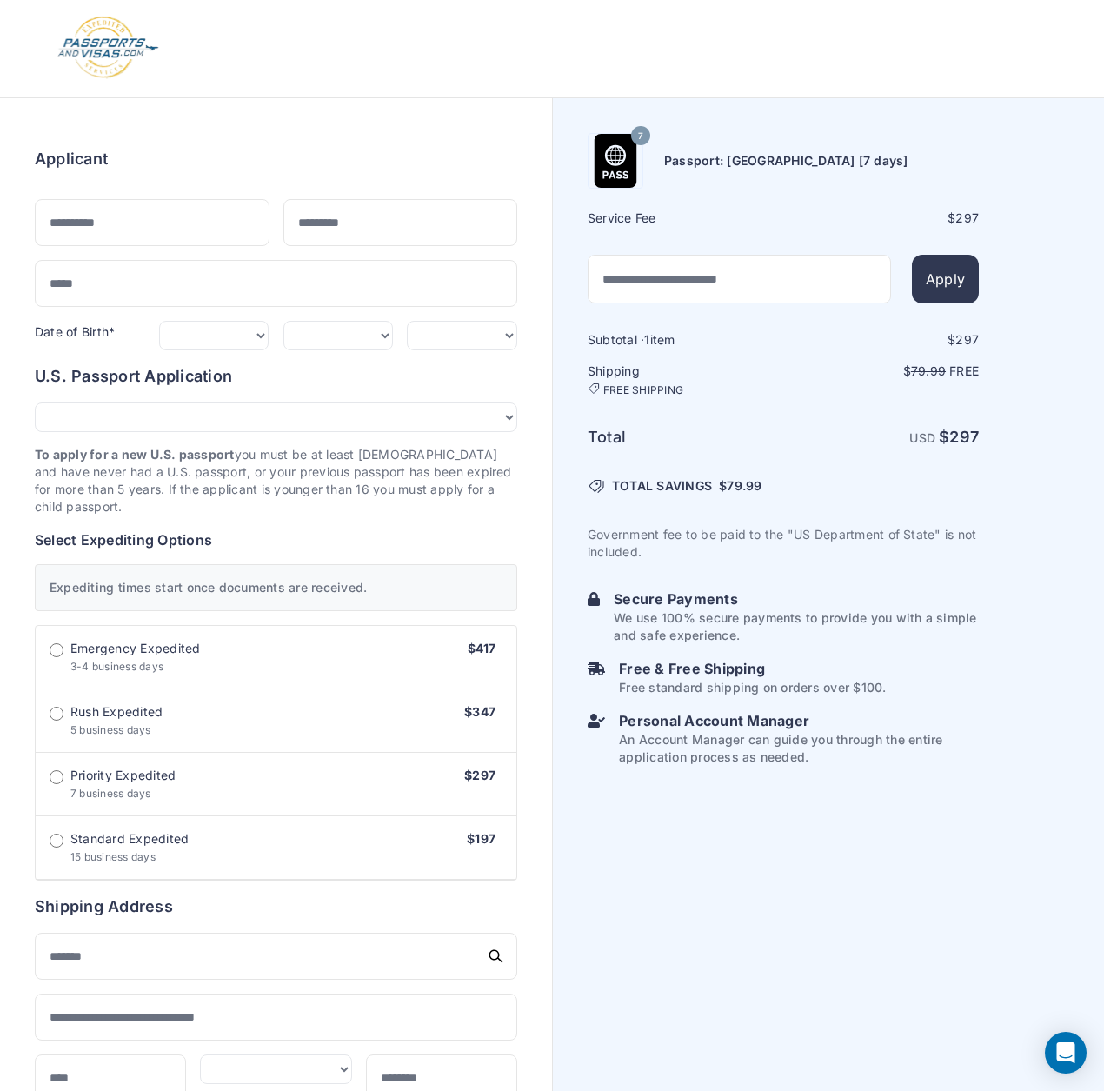
scroll to position [3, 0]
